Goal: Check status: Check status

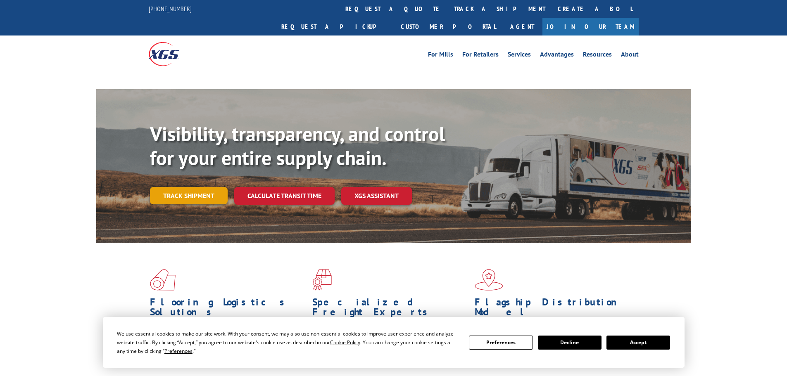
click at [172, 187] on link "Track shipment" at bounding box center [189, 195] width 78 height 17
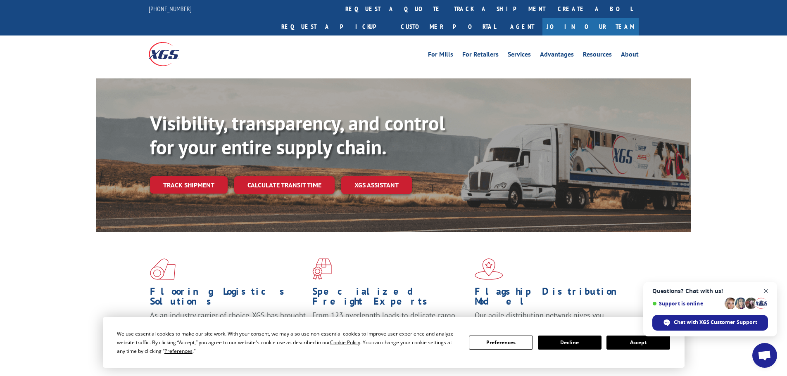
click at [762, 294] on span "Open chat" at bounding box center [766, 291] width 10 height 10
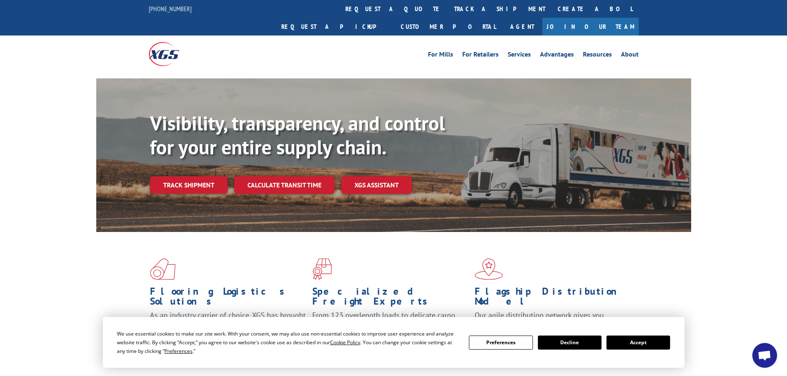
click at [653, 341] on button "Accept" at bounding box center [638, 343] width 64 height 14
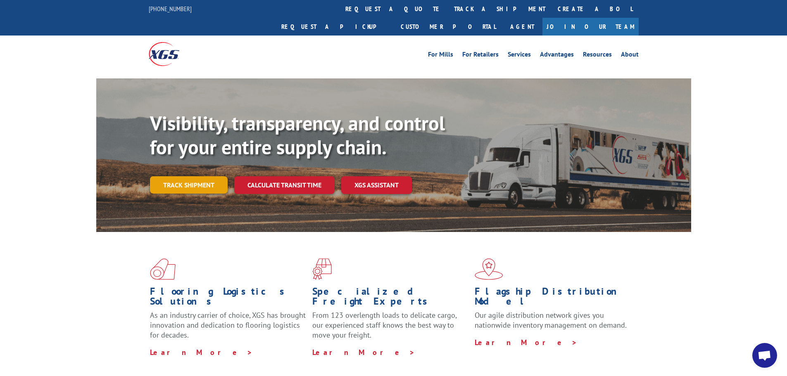
click at [180, 176] on link "Track shipment" at bounding box center [189, 184] width 78 height 17
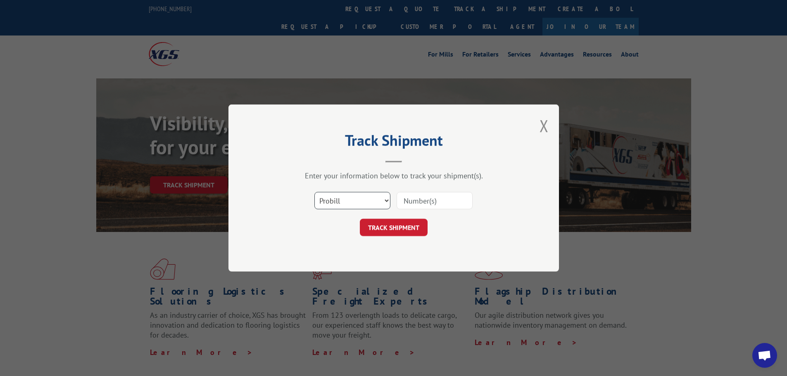
click at [359, 209] on select "Select category... Probill BOL PO" at bounding box center [352, 200] width 76 height 17
click at [314, 192] on select "Select category... Probill BOL PO" at bounding box center [352, 200] width 76 height 17
click at [342, 206] on select "Select category... Probill BOL PO" at bounding box center [352, 200] width 76 height 17
drag, startPoint x: 342, startPoint y: 206, endPoint x: 348, endPoint y: 201, distance: 7.9
click at [342, 206] on select "Select category... Probill BOL PO" at bounding box center [352, 200] width 76 height 17
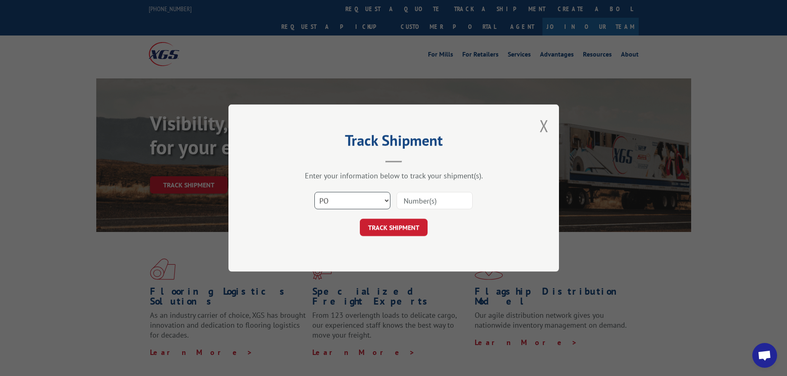
click at [382, 201] on select "Select category... Probill BOL PO" at bounding box center [352, 200] width 76 height 17
select select "bol"
click at [314, 192] on select "Select category... Probill BOL PO" at bounding box center [352, 200] width 76 height 17
click at [419, 202] on input at bounding box center [435, 200] width 76 height 17
paste input "DPR008976518"
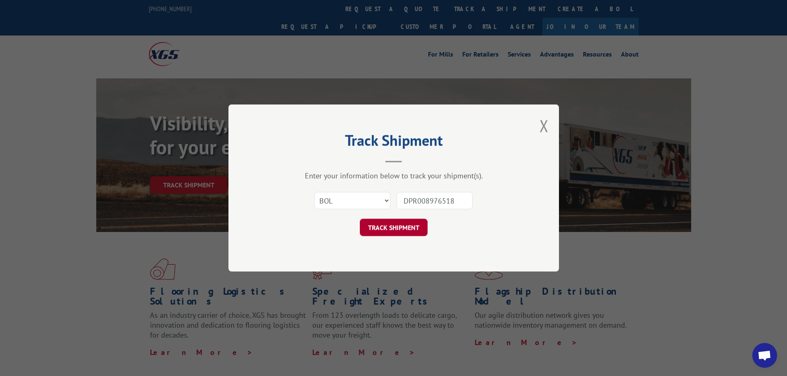
type input "DPR008976518"
click at [396, 230] on button "TRACK SHIPMENT" at bounding box center [394, 227] width 68 height 17
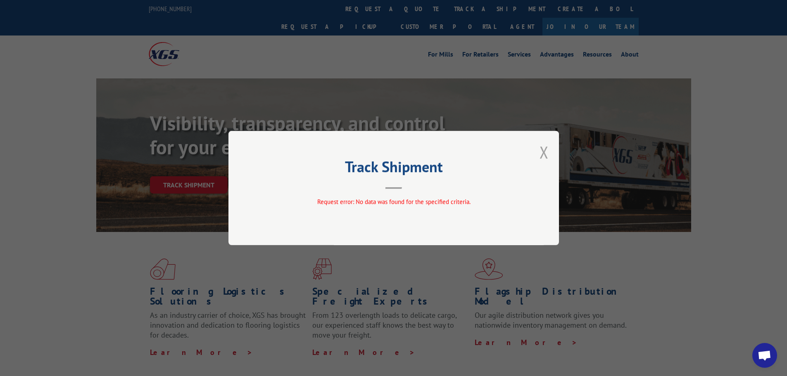
drag, startPoint x: 537, startPoint y: 145, endPoint x: 544, endPoint y: 152, distance: 9.9
click at [539, 147] on div "Track Shipment Request error: No data was found for the specified criteria." at bounding box center [393, 188] width 330 height 114
click at [544, 152] on button "Close modal" at bounding box center [543, 152] width 9 height 22
